Goal: Find specific page/section: Find specific page/section

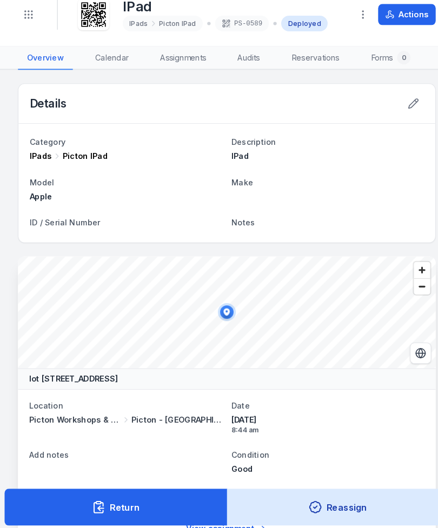
click at [28, 25] on icon "Toggle navigation" at bounding box center [27, 30] width 11 height 11
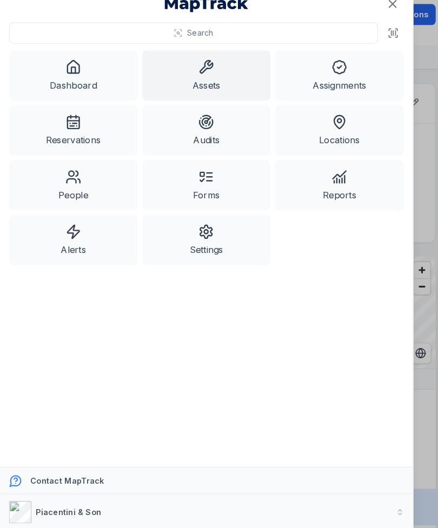
click at [209, 69] on link "Assets" at bounding box center [199, 89] width 124 height 49
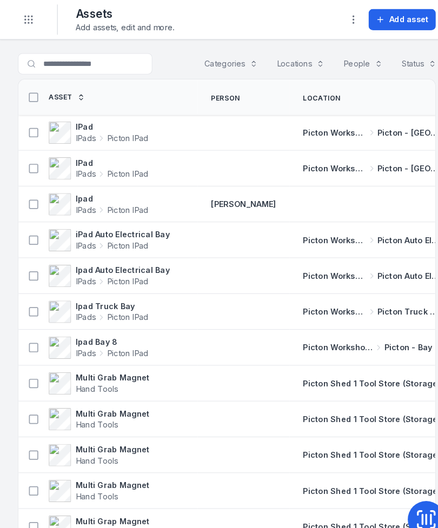
click at [305, 61] on button "Locations" at bounding box center [290, 61] width 60 height 21
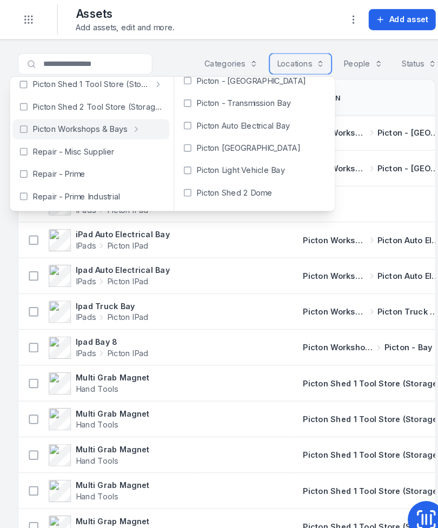
scroll to position [295, 0]
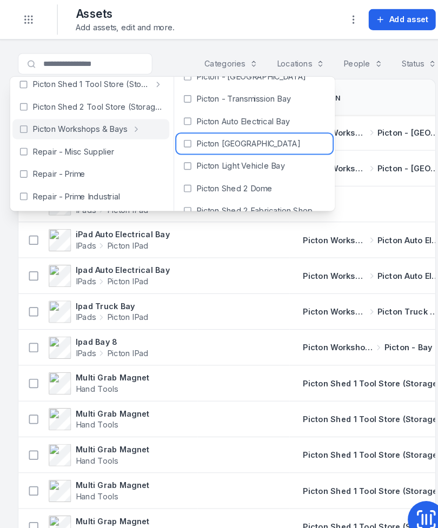
click at [284, 143] on div "Picton [GEOGRAPHIC_DATA]" at bounding box center [245, 138] width 151 height 19
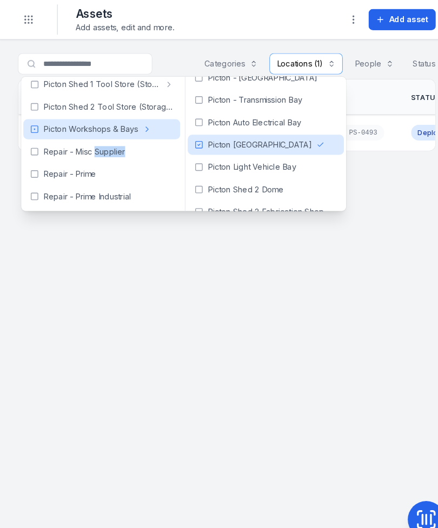
scroll to position [295, 0]
click at [233, 133] on div "Picton [GEOGRAPHIC_DATA]" at bounding box center [256, 139] width 151 height 19
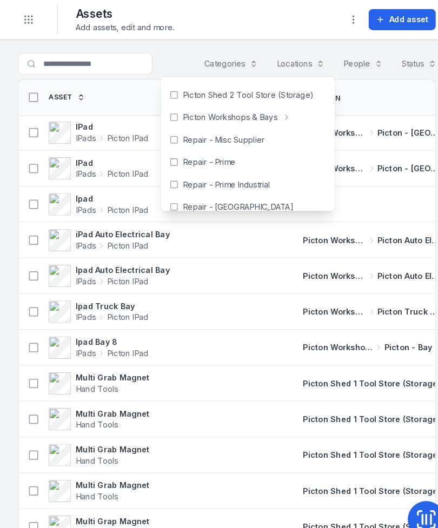
scroll to position [237, 0]
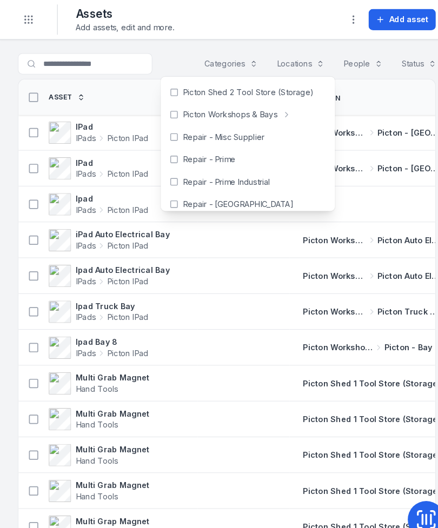
click at [297, 59] on button "Locations" at bounding box center [290, 61] width 60 height 21
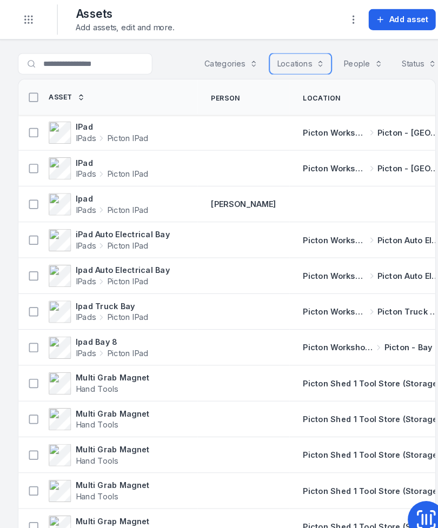
click at [300, 59] on button "Locations" at bounding box center [290, 61] width 60 height 21
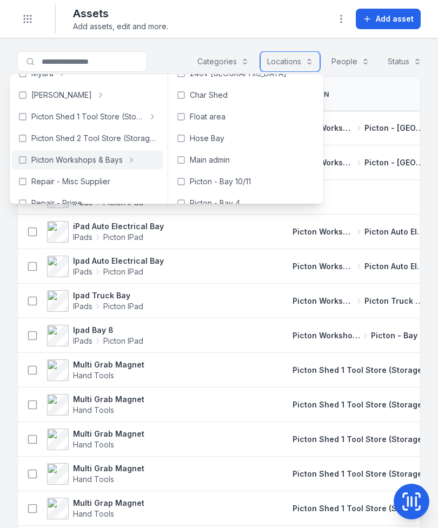
scroll to position [16, 0]
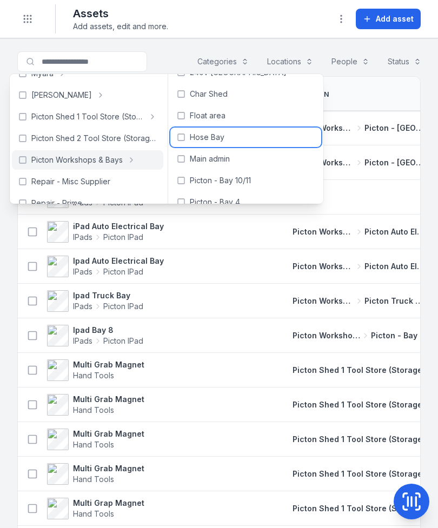
click at [211, 136] on span "Hose Bay" at bounding box center [207, 137] width 35 height 11
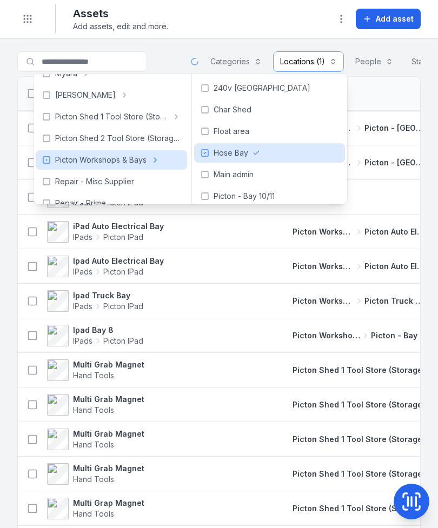
click at [412, 496] on icon at bounding box center [411, 502] width 22 height 22
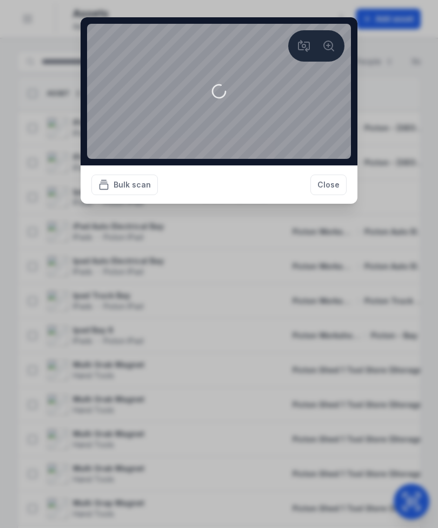
click at [323, 195] on button "Close" at bounding box center [328, 185] width 36 height 21
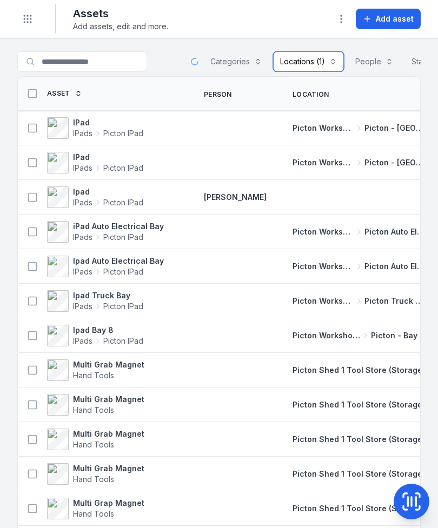
scroll to position [0, 0]
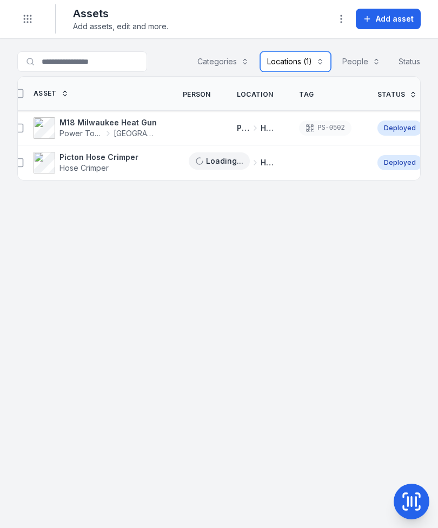
scroll to position [0, 13]
click at [318, 59] on button "Locations (1)" at bounding box center [295, 61] width 71 height 21
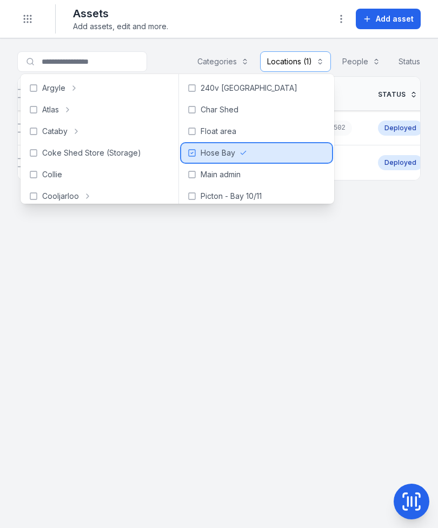
click at [288, 150] on div "Hose Bay" at bounding box center [256, 152] width 151 height 19
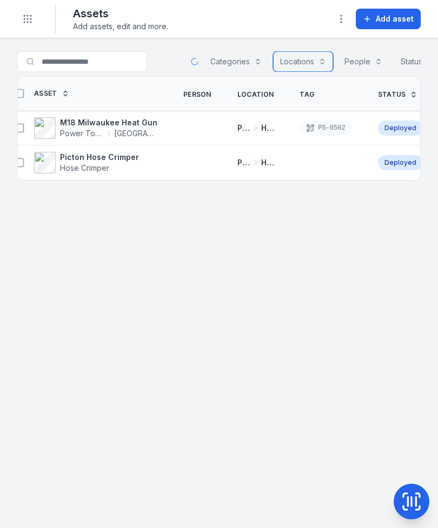
click at [315, 59] on button "Locations" at bounding box center [303, 61] width 60 height 21
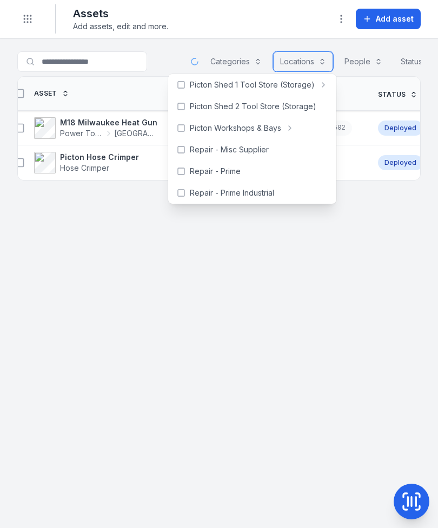
scroll to position [220, 0]
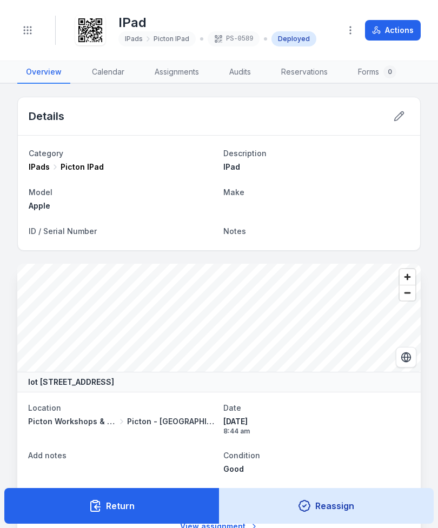
click at [21, 31] on button "Toggle Navigation" at bounding box center [27, 30] width 21 height 21
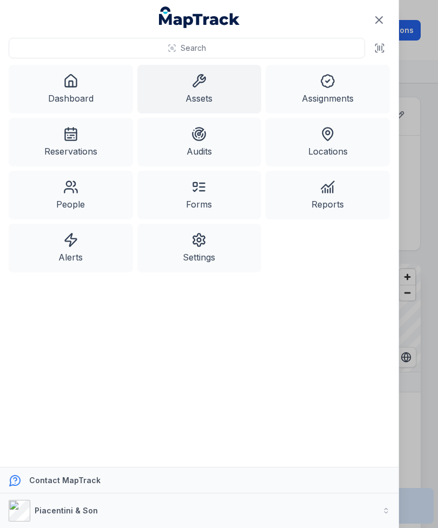
click at [212, 81] on link "Assets" at bounding box center [199, 89] width 124 height 49
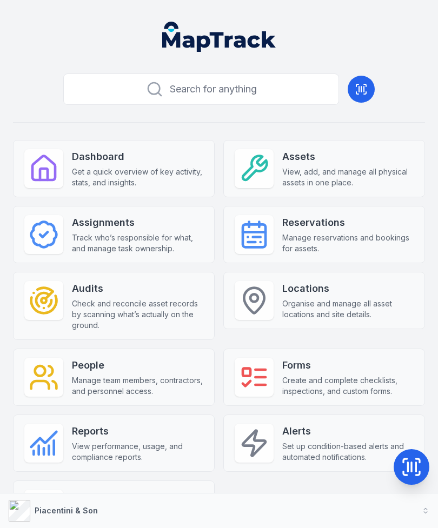
click at [320, 166] on div "Assets View, add, and manage all physical assets in one place." at bounding box center [347, 168] width 131 height 39
